Goal: Information Seeking & Learning: Check status

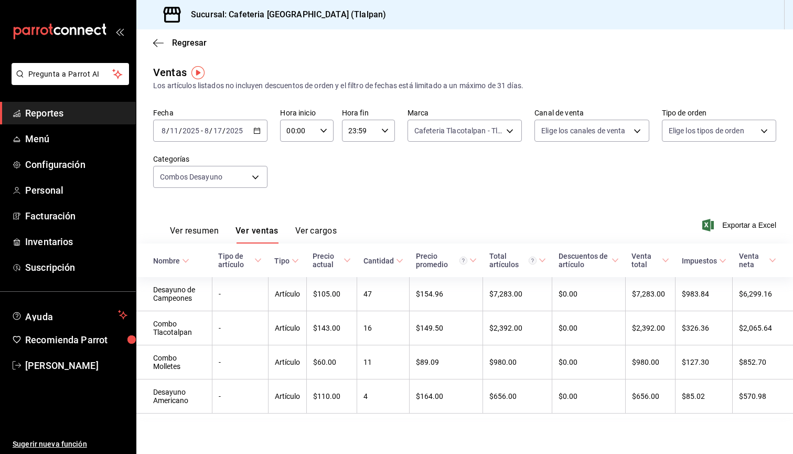
click at [189, 232] on button "Ver resumen" at bounding box center [194, 235] width 49 height 18
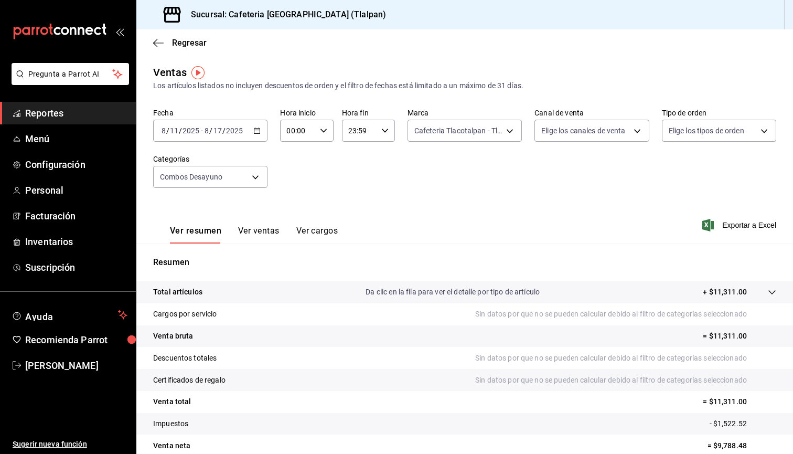
click at [265, 232] on button "Ver ventas" at bounding box center [258, 235] width 41 height 18
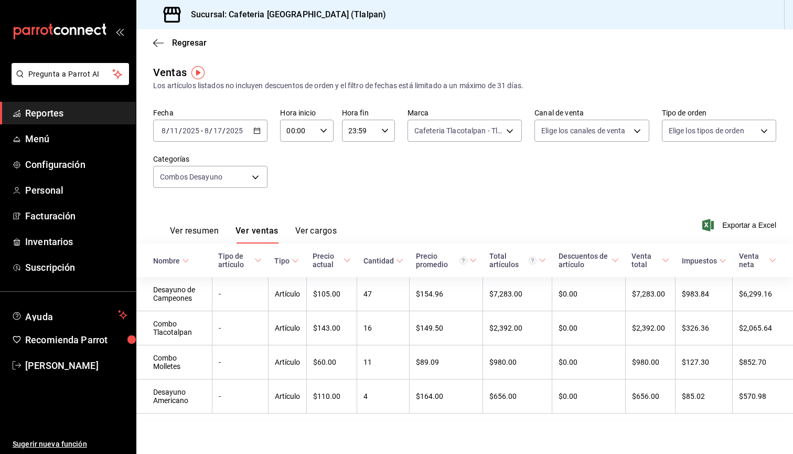
click at [66, 110] on span "Reportes" at bounding box center [76, 113] width 102 height 14
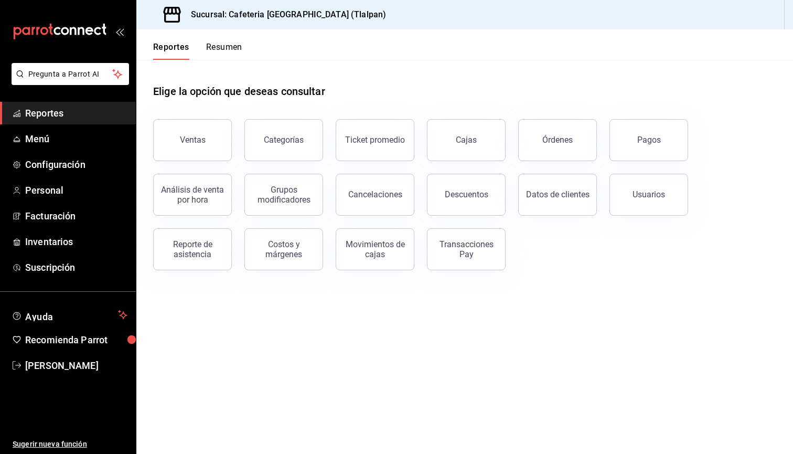
click at [215, 54] on button "Resumen" at bounding box center [224, 51] width 36 height 18
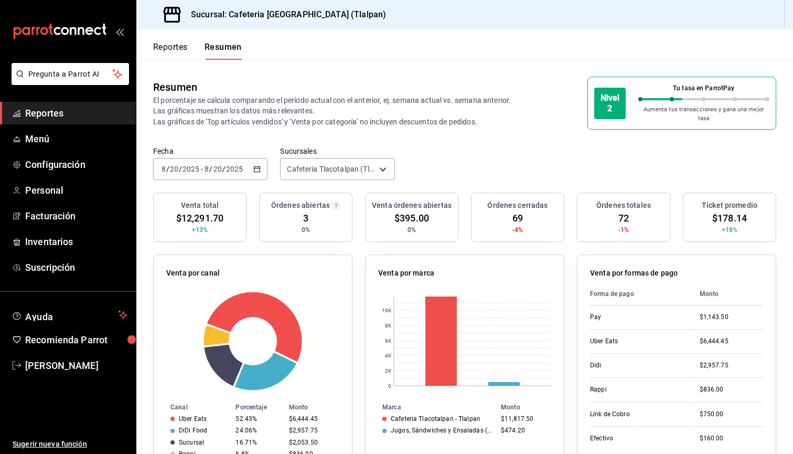
click at [245, 168] on div "2025-08-20 8 / 20 / 2025 - 2025-08-20 8 / 20 / 2025" at bounding box center [210, 169] width 114 height 22
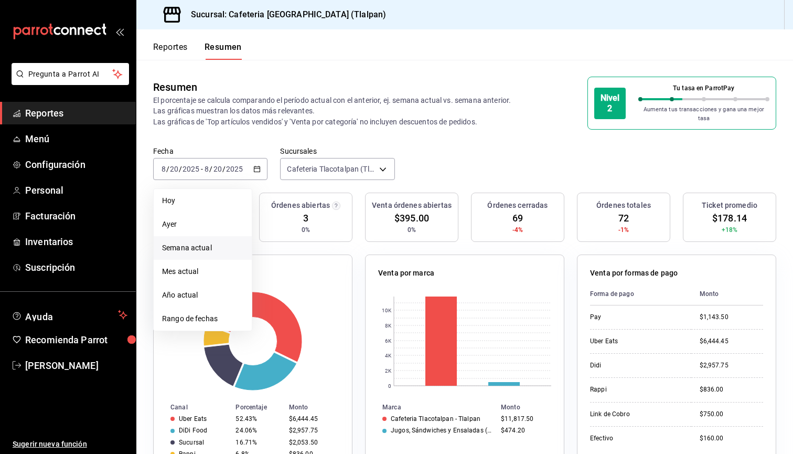
click at [200, 244] on span "Semana actual" at bounding box center [202, 247] width 81 height 11
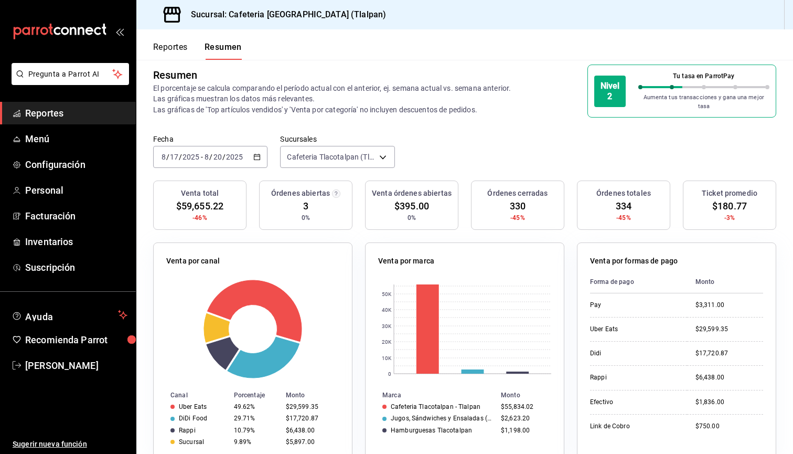
scroll to position [2, 0]
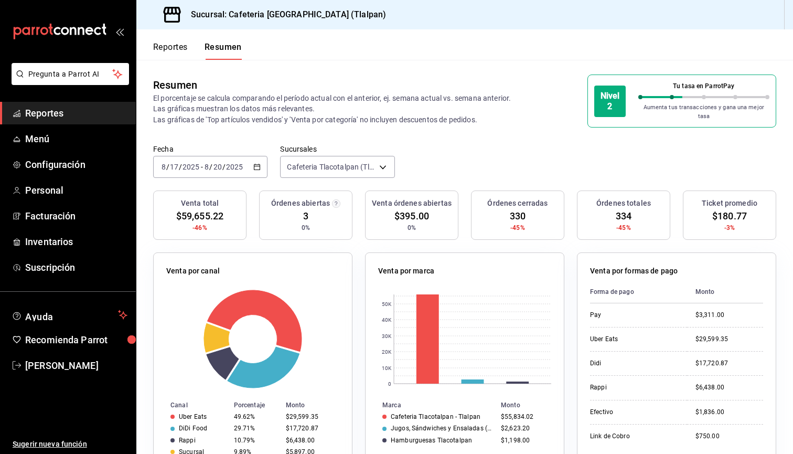
click at [239, 156] on div "2025-08-17 8 / 17 / 2025 - 2025-08-20 8 / 20 / 2025" at bounding box center [210, 167] width 114 height 22
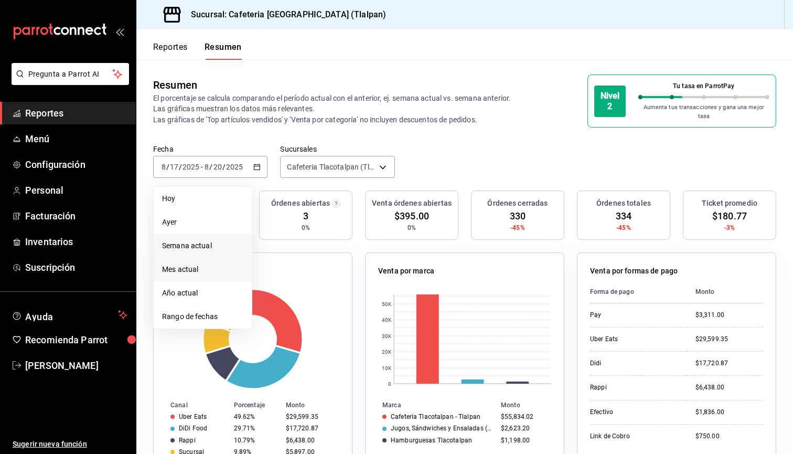
click at [205, 264] on span "Mes actual" at bounding box center [202, 269] width 81 height 11
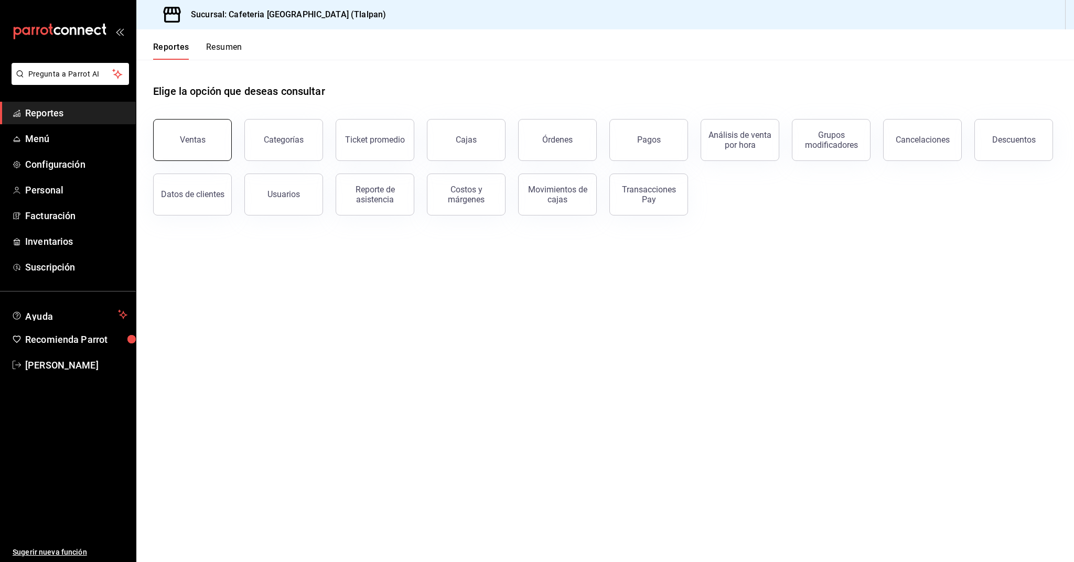
click at [217, 127] on button "Ventas" at bounding box center [192, 140] width 79 height 42
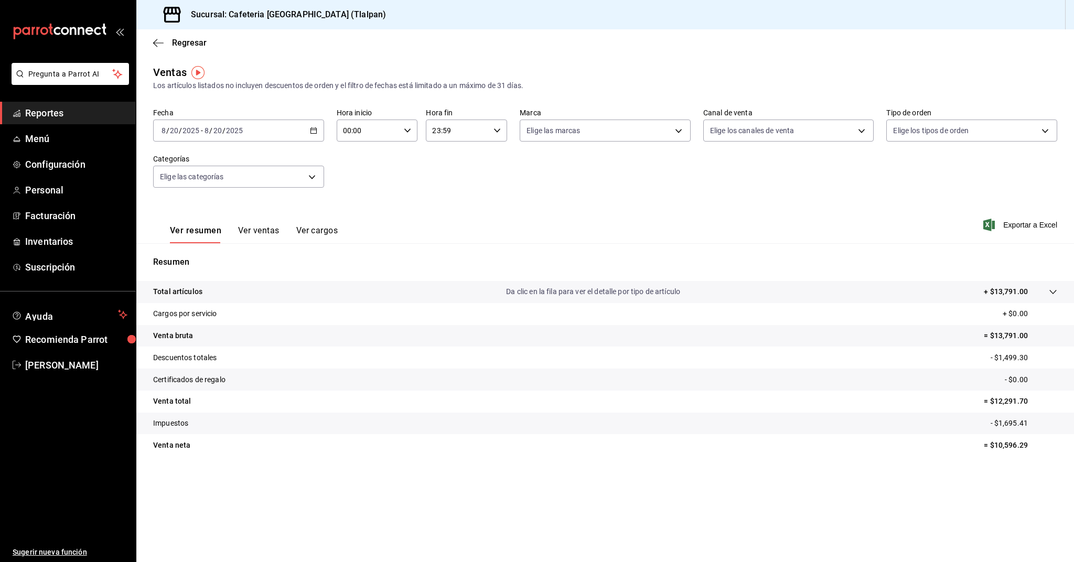
click at [272, 237] on button "Ver ventas" at bounding box center [258, 235] width 41 height 18
